Goal: Task Accomplishment & Management: Use online tool/utility

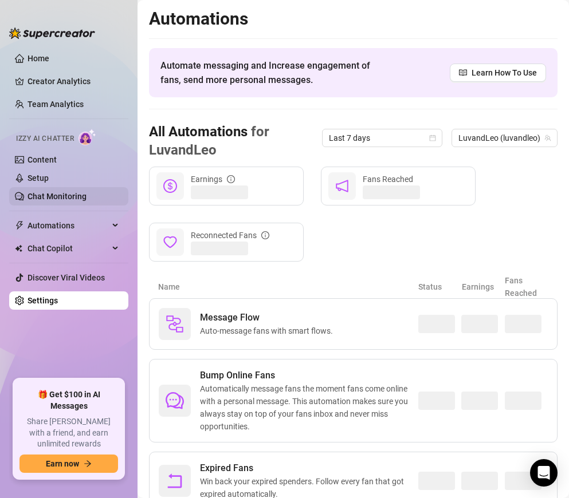
click at [66, 192] on link "Chat Monitoring" at bounding box center [56, 196] width 59 height 9
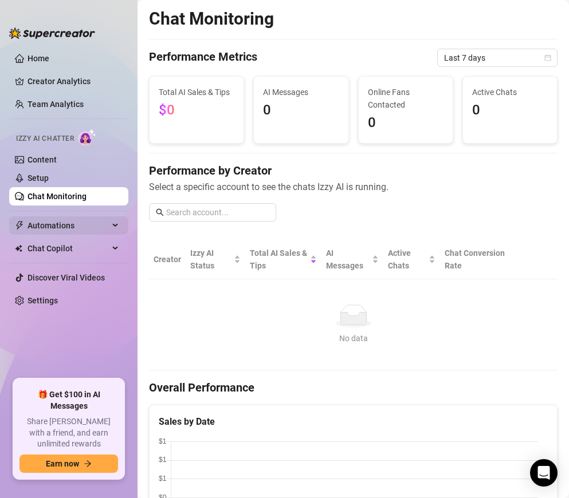
click at [65, 218] on span "Automations" at bounding box center [67, 226] width 81 height 18
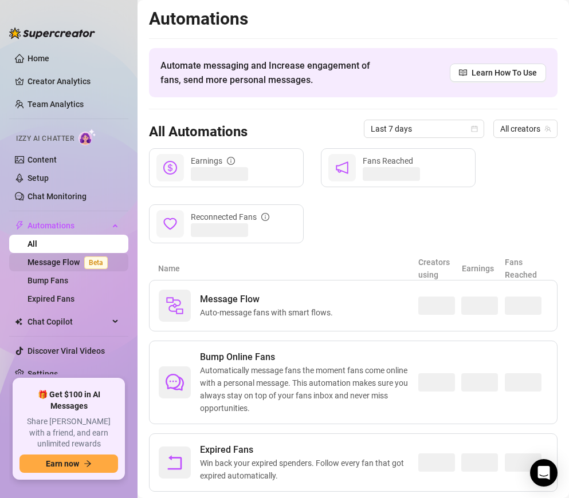
click at [58, 262] on link "Message Flow Beta" at bounding box center [69, 262] width 85 height 9
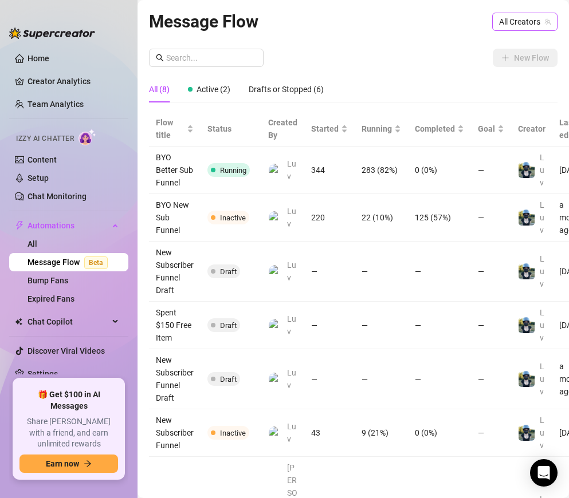
click at [513, 27] on span "All Creators" at bounding box center [525, 21] width 52 height 17
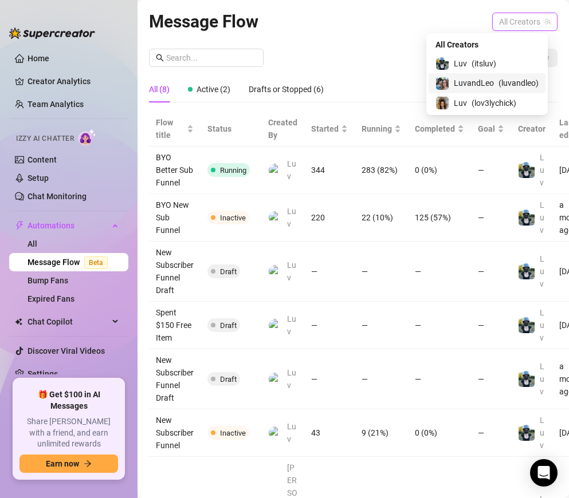
click at [498, 86] on span "( luvandleo )" at bounding box center [518, 83] width 40 height 13
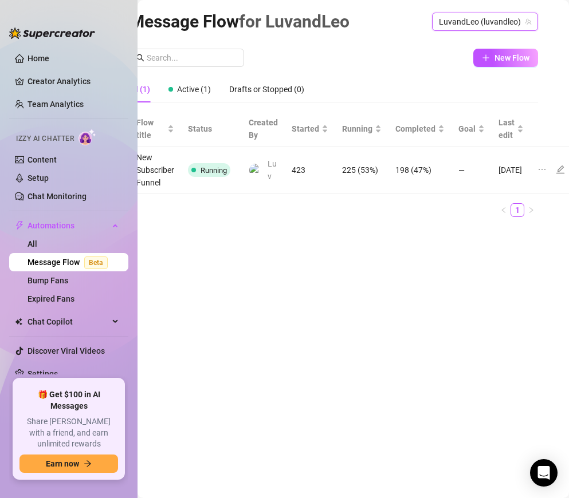
scroll to position [0, 61]
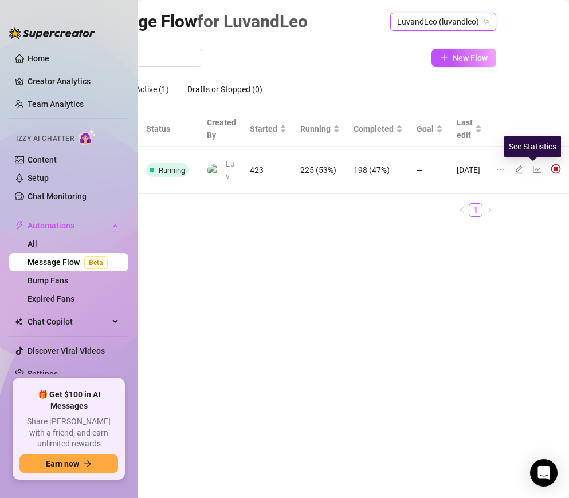
click at [532, 165] on icon "line-chart" at bounding box center [536, 169] width 9 height 9
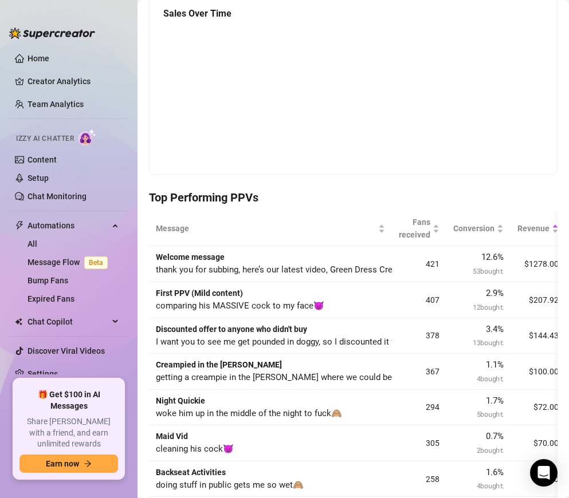
scroll to position [115, 0]
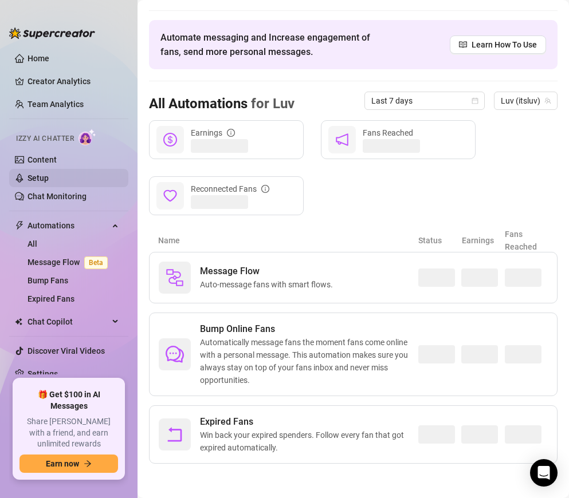
scroll to position [28, 0]
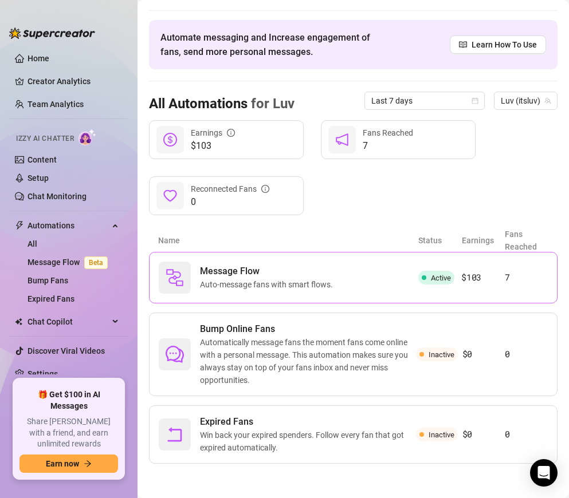
click at [246, 267] on span "Message Flow" at bounding box center [268, 272] width 137 height 14
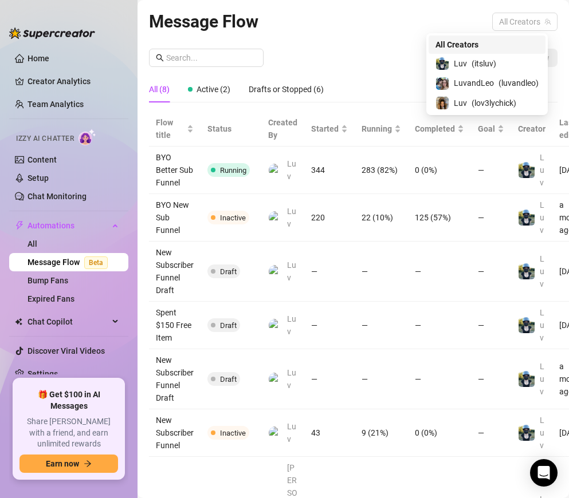
click at [501, 30] on span "All Creators" at bounding box center [525, 21] width 52 height 17
click at [485, 61] on span "( itsluv )" at bounding box center [483, 63] width 25 height 13
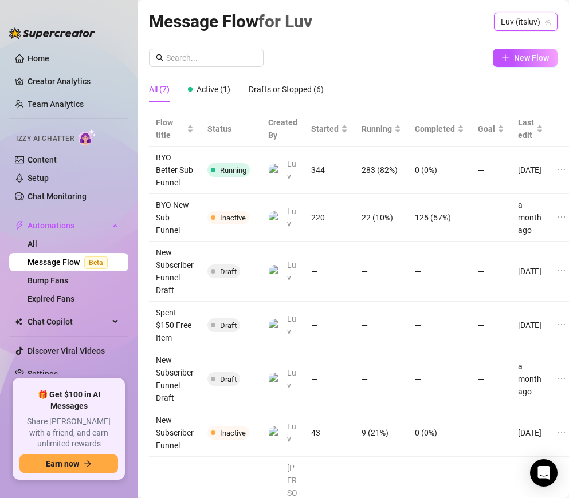
drag, startPoint x: 341, startPoint y: 52, endPoint x: 346, endPoint y: 65, distance: 13.6
click at [341, 53] on div "New Flow" at bounding box center [353, 58] width 408 height 18
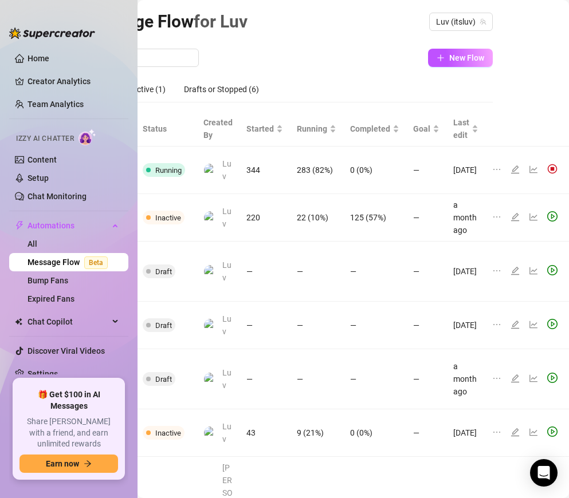
click at [529, 174] on icon "line-chart" at bounding box center [533, 169] width 9 height 9
